Goal: Information Seeking & Learning: Learn about a topic

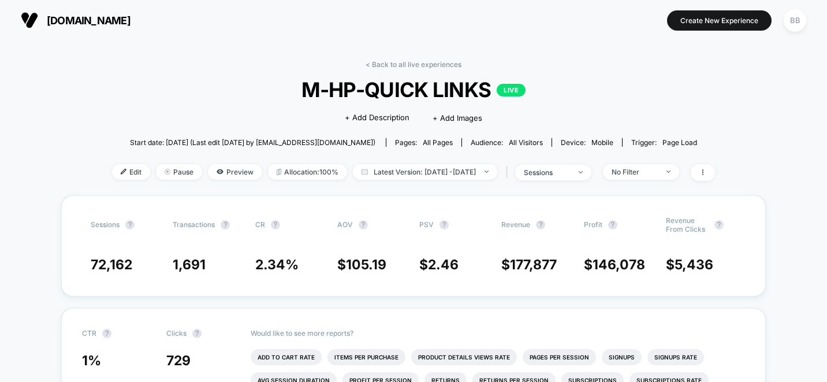
click at [107, 16] on span "[DOMAIN_NAME]" at bounding box center [89, 20] width 84 height 12
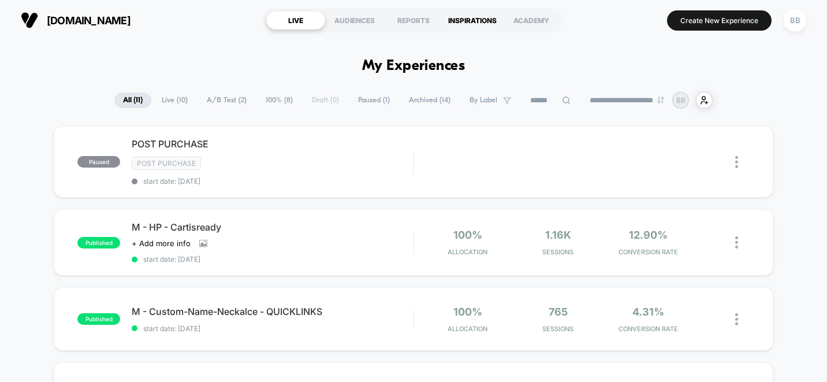
click at [463, 24] on div "INSPIRATIONS" at bounding box center [472, 20] width 59 height 18
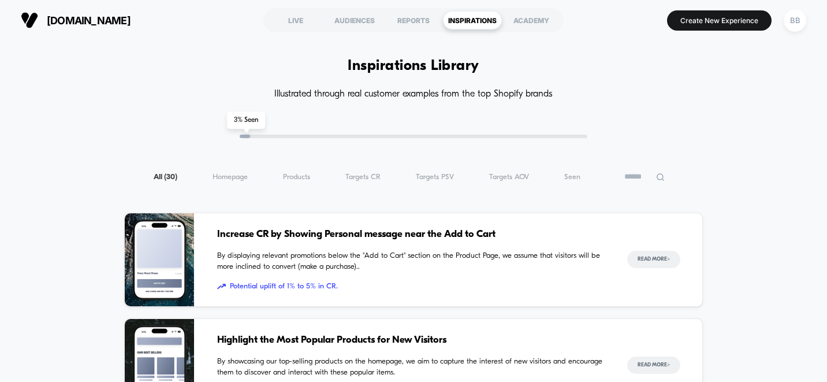
click at [576, 182] on div "All ( 30 ) Homepage ( 30 ) Products ( 30 ) Targets CR ( 30 ) Targets PSV ( 30 )…" at bounding box center [413, 177] width 578 height 14
click at [574, 175] on span "Seen ( 30 )" at bounding box center [572, 177] width 16 height 9
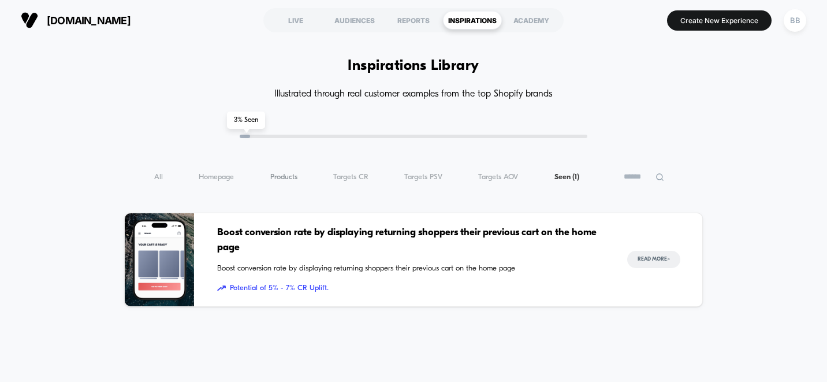
click at [295, 173] on span "Products ( 1 )" at bounding box center [283, 177] width 27 height 9
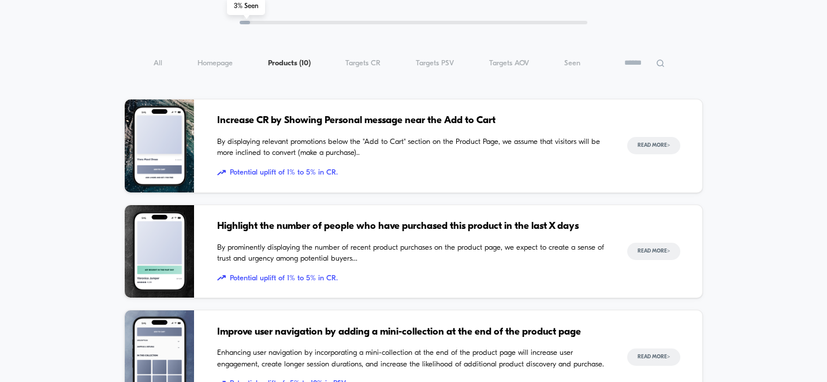
scroll to position [5, 0]
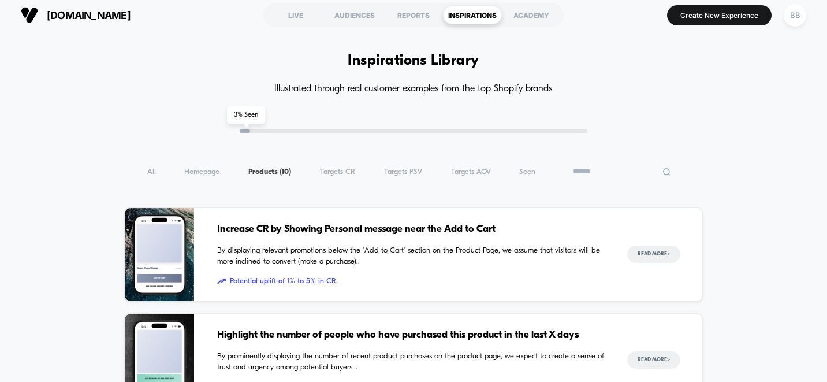
click at [652, 174] on input at bounding box center [621, 172] width 115 height 14
click at [664, 171] on icon at bounding box center [666, 171] width 9 height 9
click at [662, 174] on icon at bounding box center [666, 171] width 9 height 9
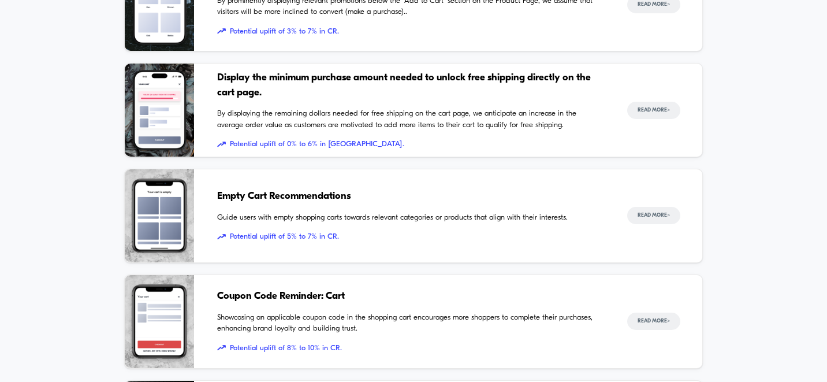
scroll to position [358, 0]
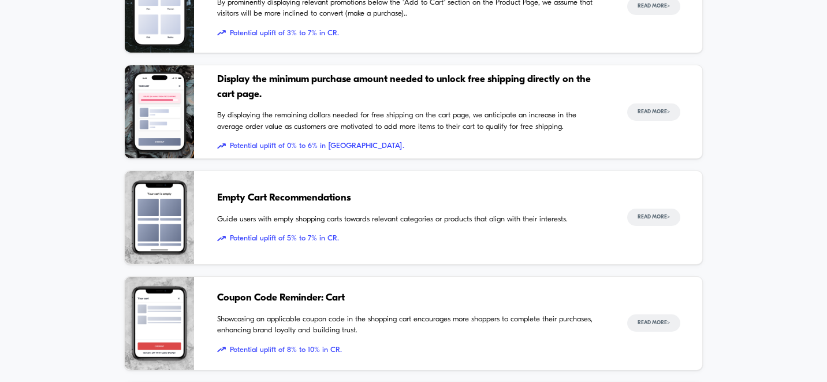
type input "****"
click at [322, 237] on span "Potential uplift of 5% to 7% in CR." at bounding box center [410, 239] width 387 height 12
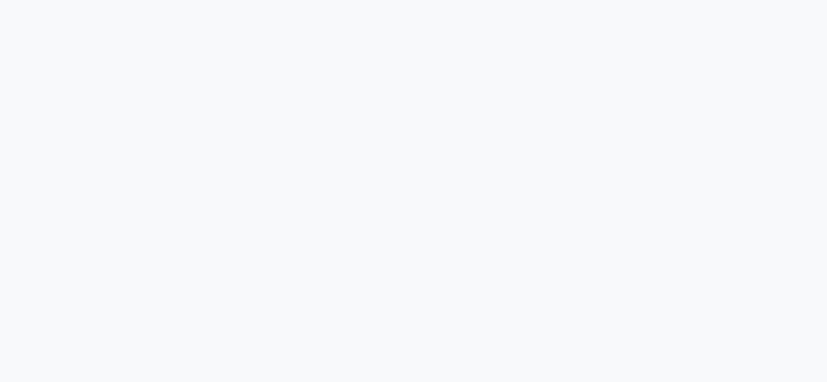
scroll to position [378, 0]
